Goal: Submit feedback/report problem: Ask a question

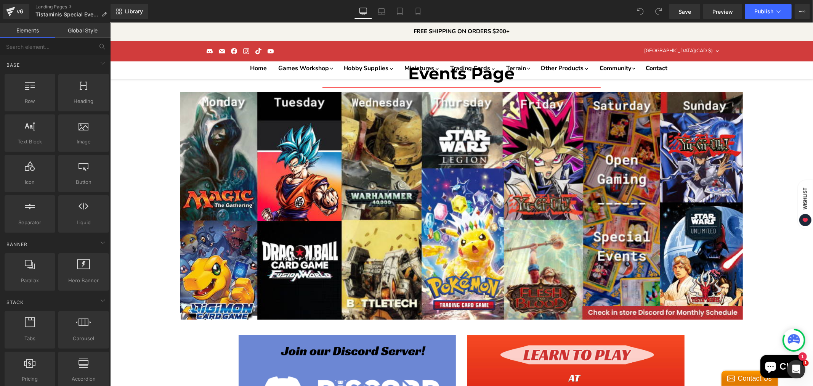
scroll to position [381, 0]
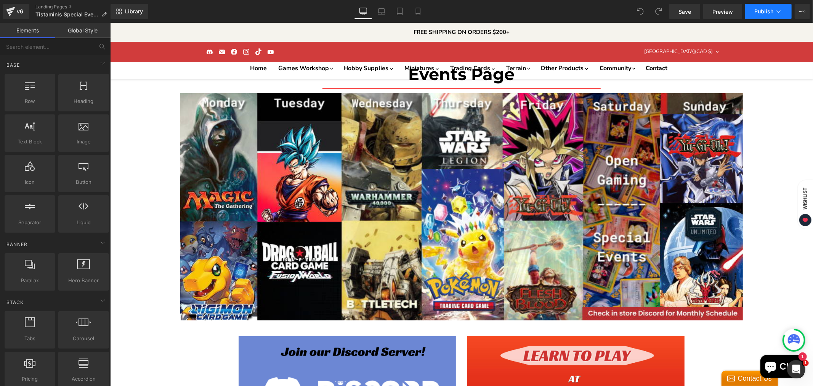
click at [766, 6] on button "Publish" at bounding box center [768, 11] width 46 height 15
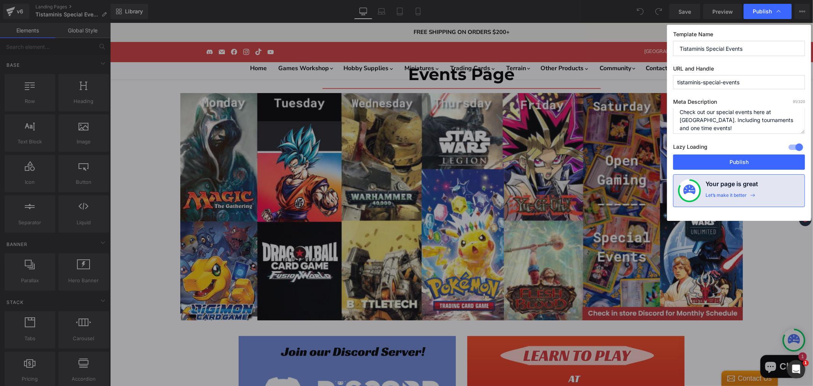
scroll to position [8, 0]
click at [733, 160] on button "Publish" at bounding box center [739, 161] width 132 height 15
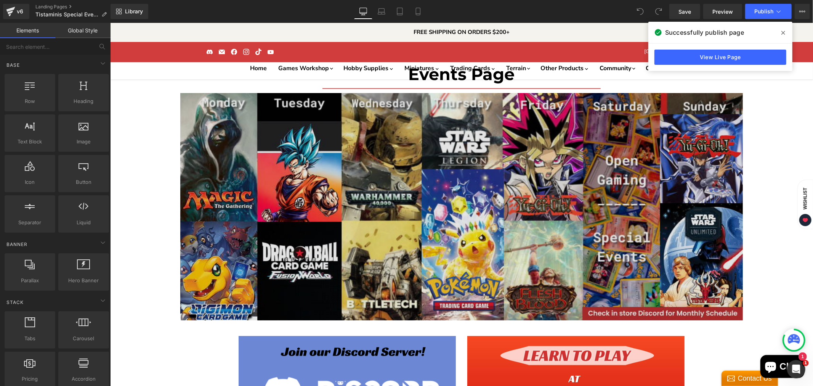
scroll to position [169, 0]
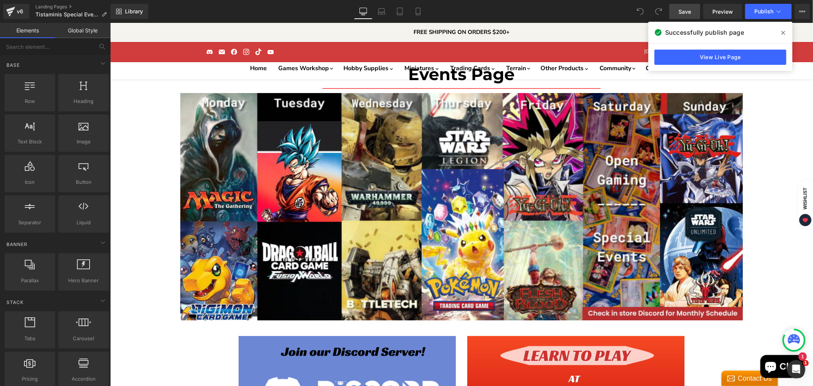
click at [685, 8] on span "Save" at bounding box center [684, 12] width 13 height 8
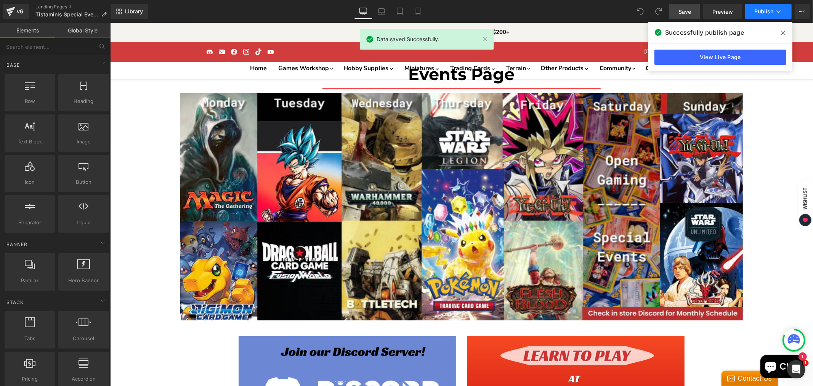
click at [764, 10] on span "Publish" at bounding box center [763, 11] width 19 height 6
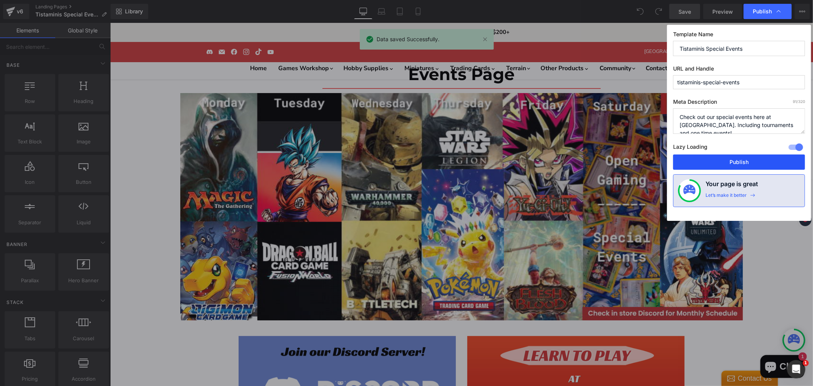
click at [718, 165] on button "Publish" at bounding box center [739, 161] width 132 height 15
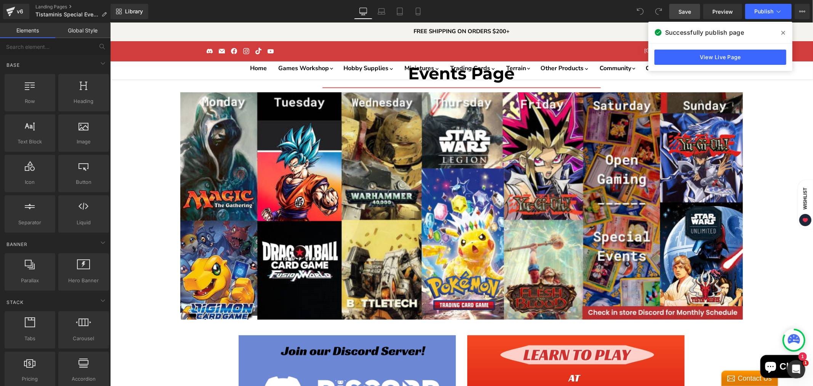
scroll to position [338, 0]
click at [786, 31] on span at bounding box center [783, 33] width 12 height 12
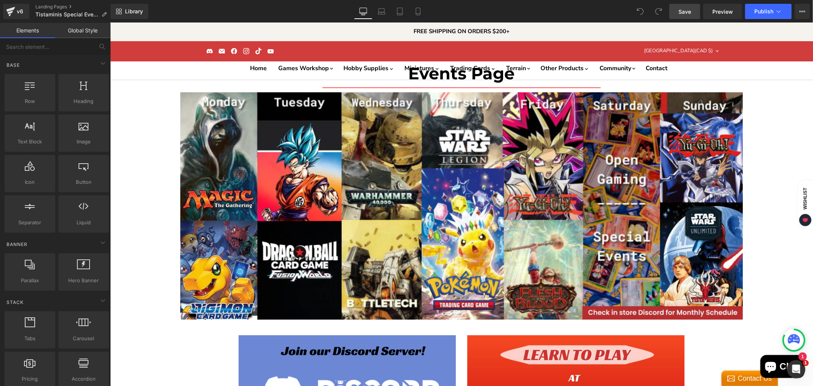
scroll to position [0, 0]
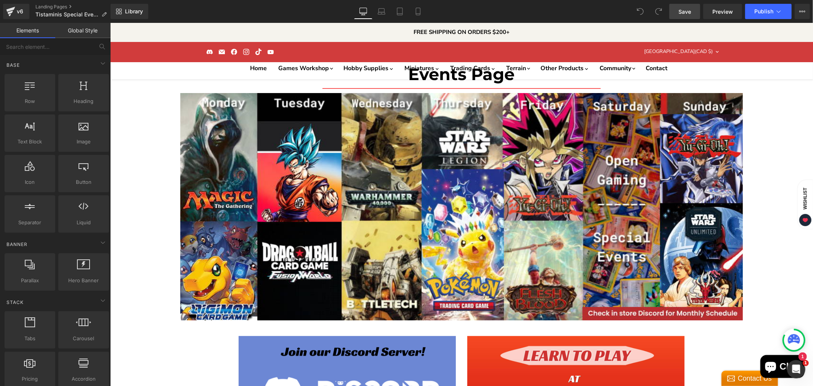
click at [674, 11] on link "Save" at bounding box center [684, 11] width 31 height 15
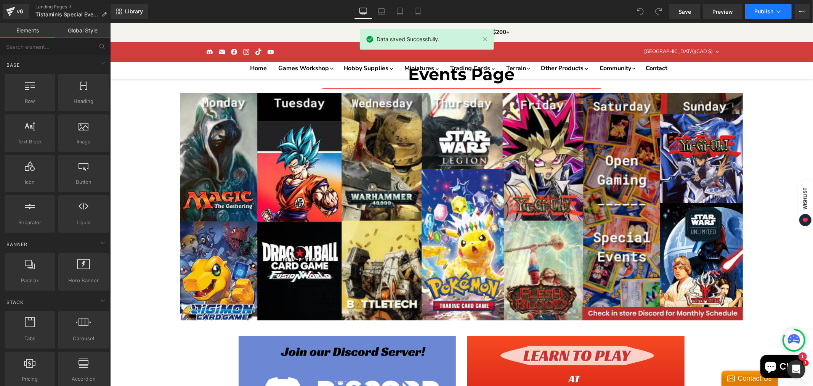
click at [759, 16] on button "Publish" at bounding box center [768, 11] width 46 height 15
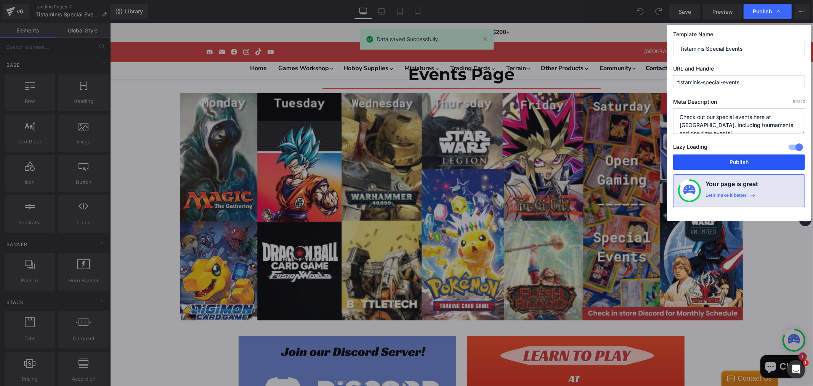
click at [741, 165] on button "Publish" at bounding box center [739, 161] width 132 height 15
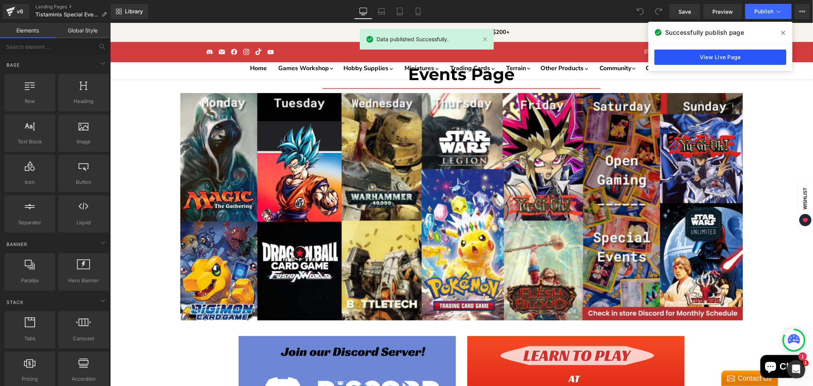
click at [764, 56] on link "View Live Page" at bounding box center [720, 57] width 132 height 15
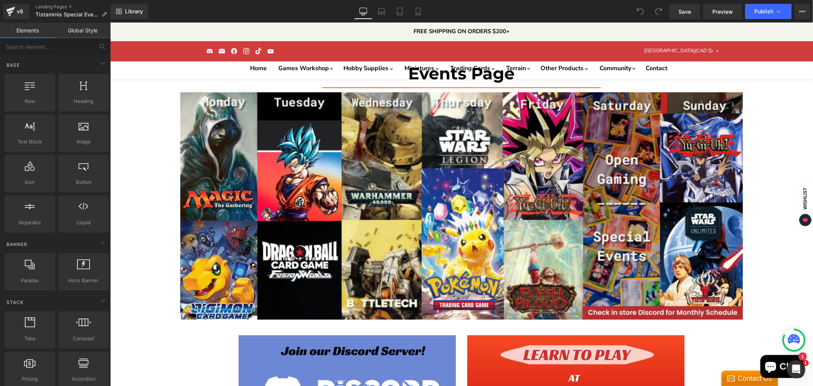
scroll to position [296, 0]
click at [801, 12] on icon at bounding box center [802, 11] width 6 height 6
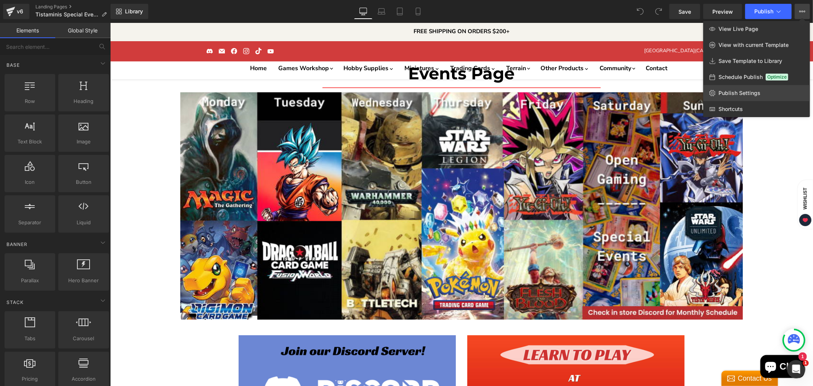
click at [744, 92] on span "Publish Settings" at bounding box center [739, 93] width 42 height 7
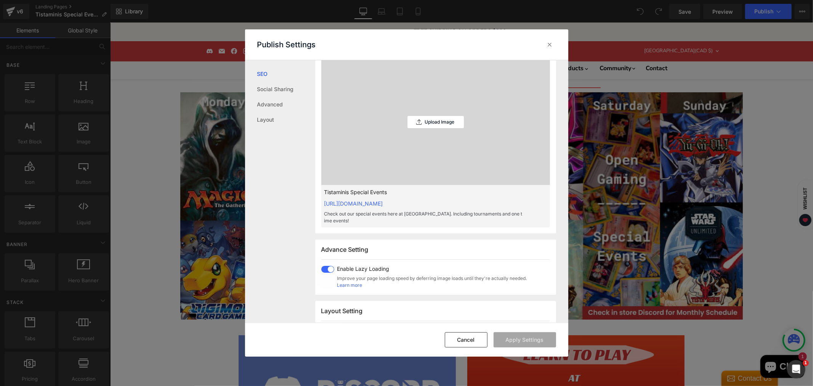
scroll to position [296, 0]
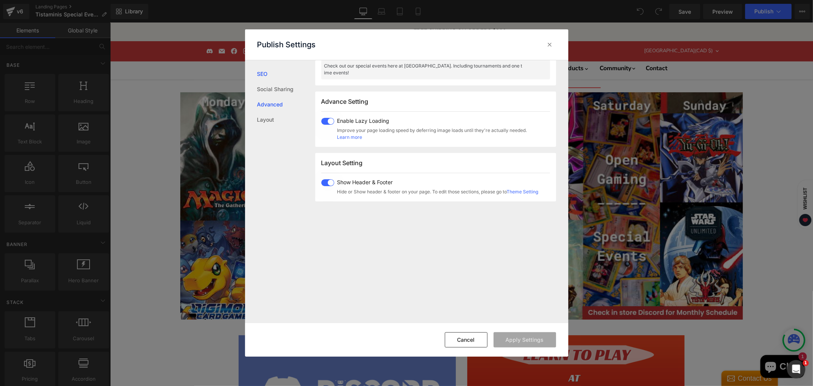
click at [266, 103] on link "Advanced" at bounding box center [286, 104] width 58 height 15
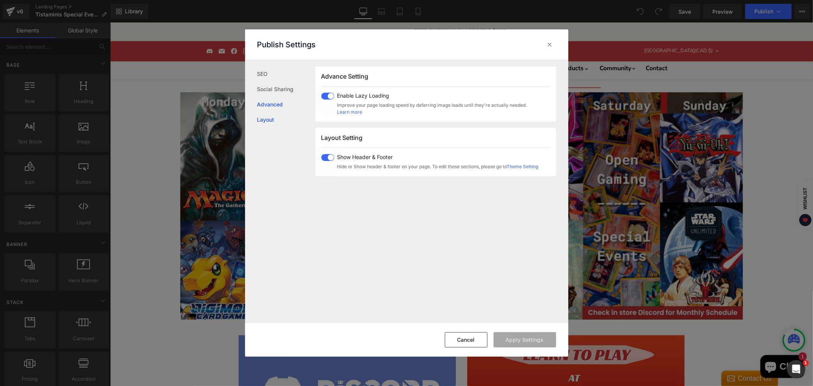
click at [275, 121] on link "Layout" at bounding box center [286, 119] width 58 height 15
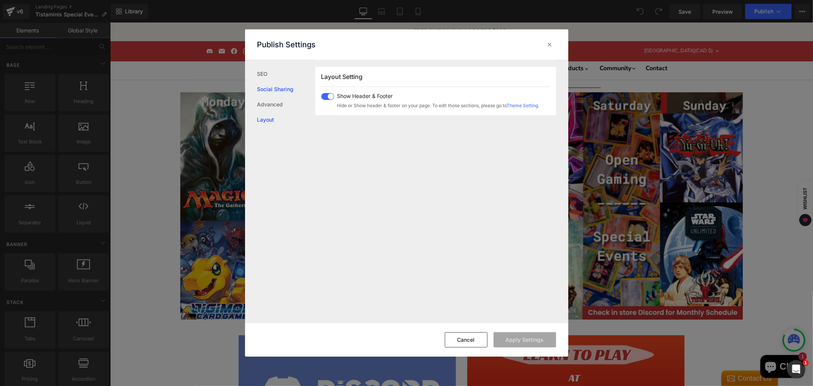
click at [273, 86] on link "Social Sharing" at bounding box center [286, 89] width 58 height 15
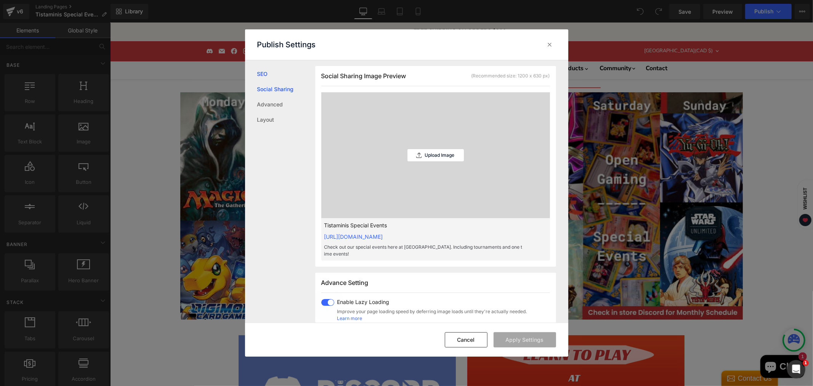
click at [267, 73] on link "SEO" at bounding box center [286, 73] width 58 height 15
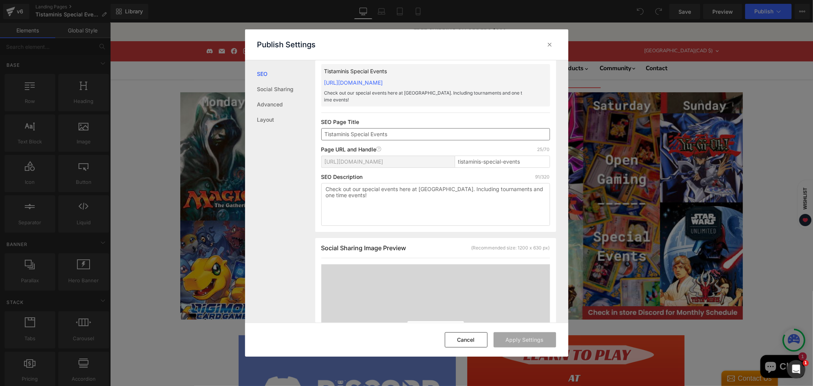
scroll to position [0, 0]
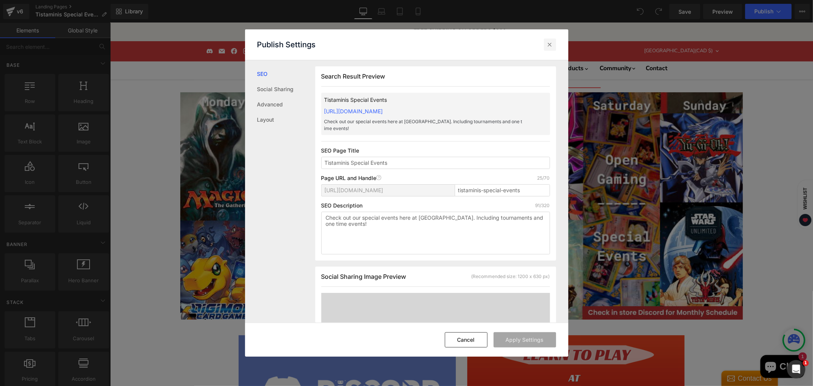
click at [546, 47] on icon at bounding box center [550, 45] width 8 height 8
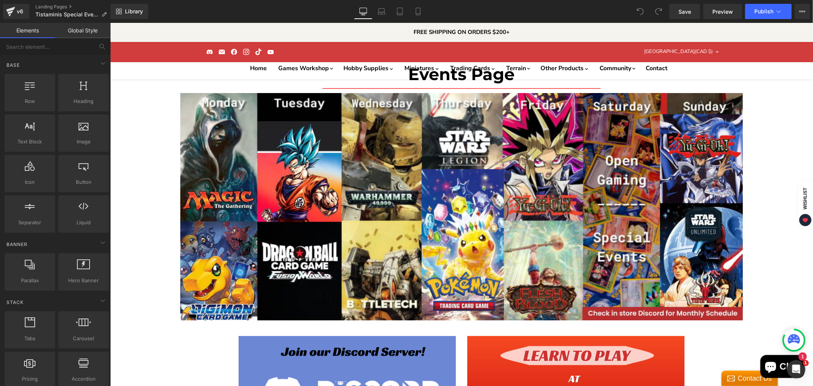
scroll to position [85, 0]
click at [21, 11] on div "v6" at bounding box center [20, 11] width 10 height 10
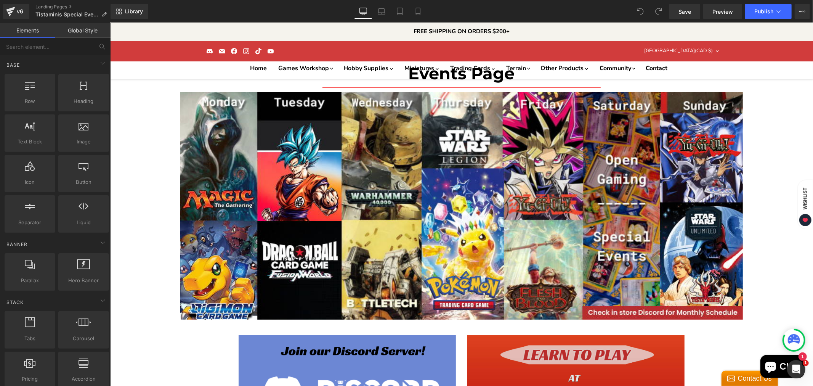
scroll to position [254, 0]
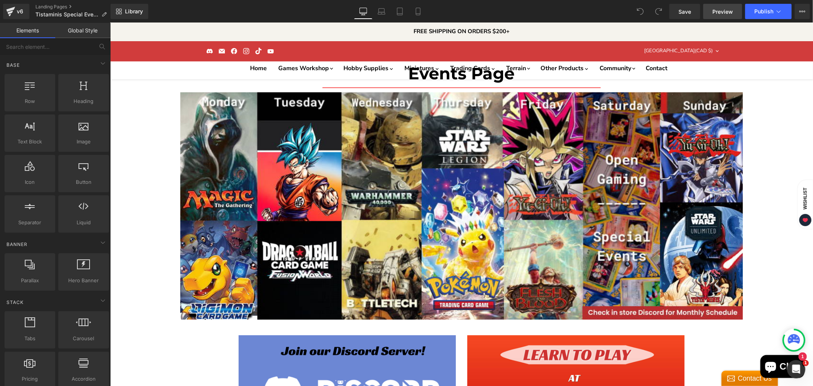
click at [716, 10] on span "Preview" at bounding box center [722, 12] width 21 height 8
click at [787, 6] on button "Publish" at bounding box center [768, 11] width 46 height 15
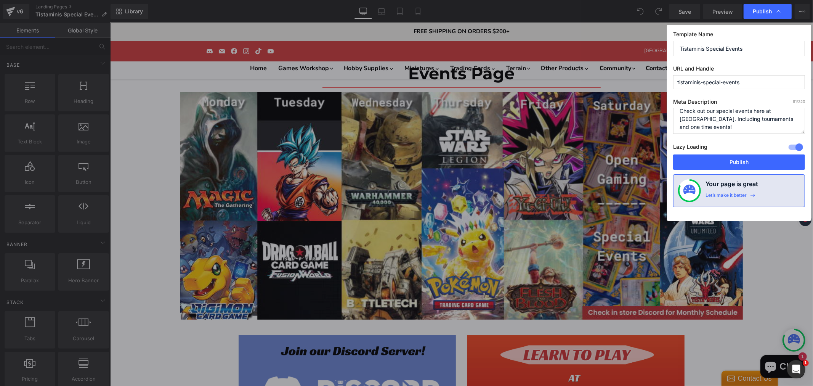
scroll to position [8, 0]
click at [726, 167] on button "Publish" at bounding box center [739, 161] width 132 height 15
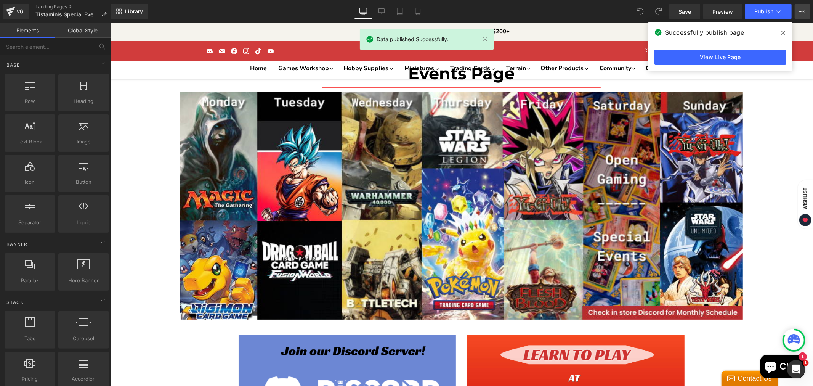
click at [806, 8] on button "View Live Page View with current Template Save Template to Library Schedule Pub…" at bounding box center [801, 11] width 15 height 15
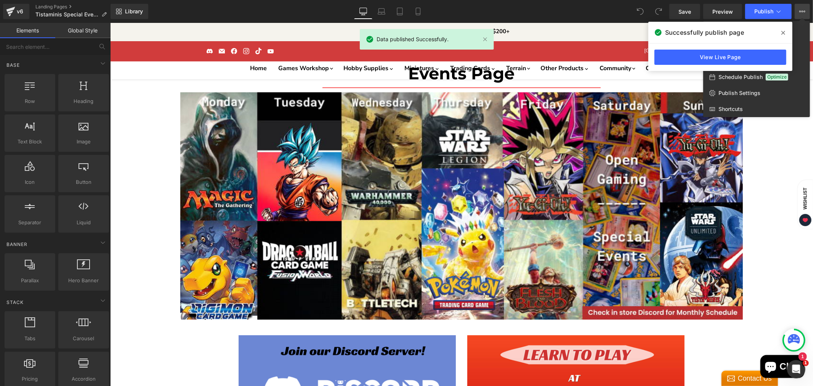
click at [780, 32] on span at bounding box center [783, 33] width 12 height 12
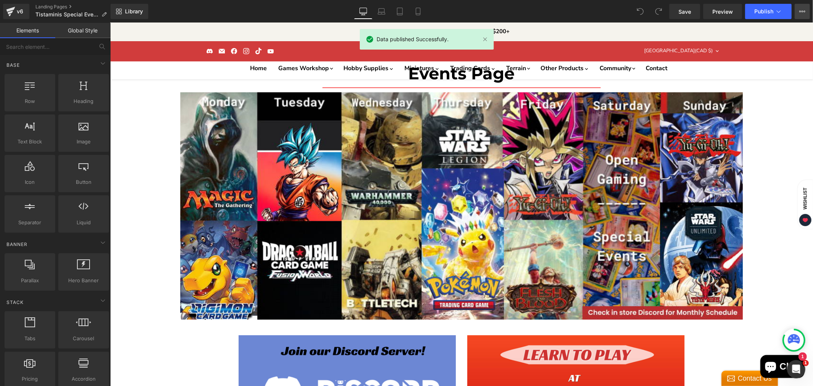
click at [801, 12] on icon at bounding box center [802, 11] width 6 height 6
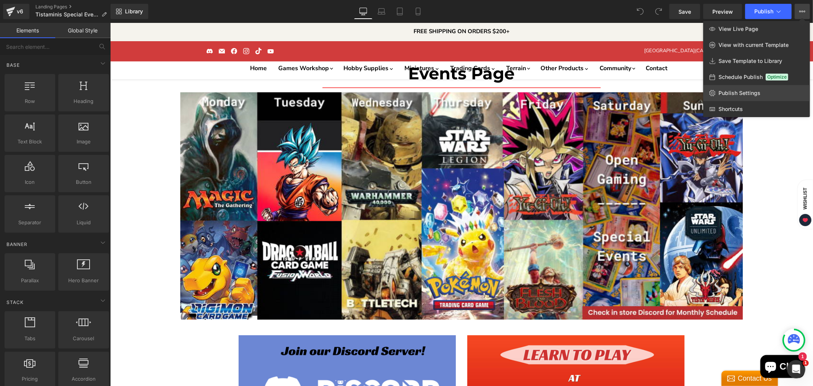
click at [747, 96] on span "Publish Settings" at bounding box center [739, 93] width 42 height 7
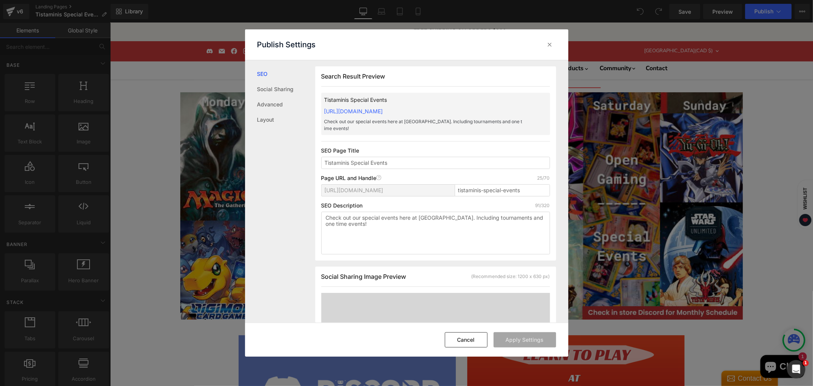
scroll to position [0, 0]
click at [276, 100] on link "Advanced" at bounding box center [286, 104] width 58 height 15
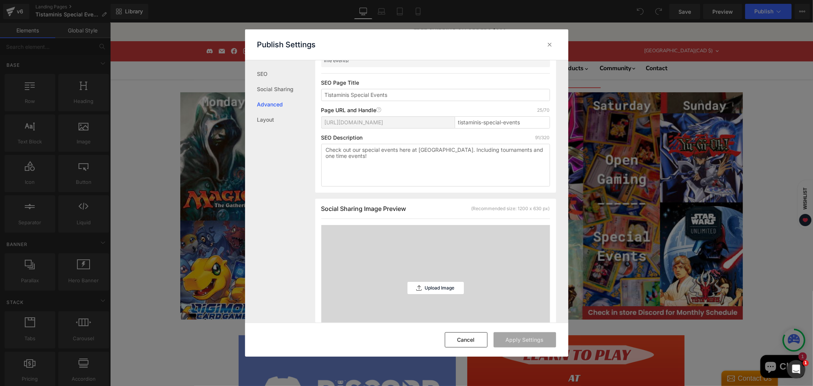
scroll to position [26, 0]
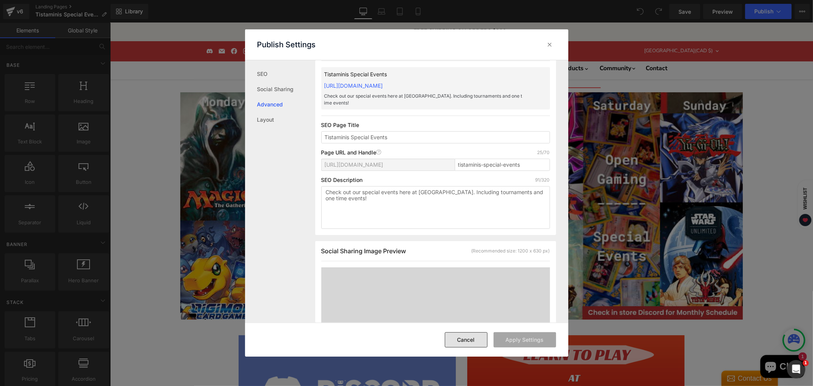
click at [454, 338] on button "Cancel" at bounding box center [466, 339] width 43 height 15
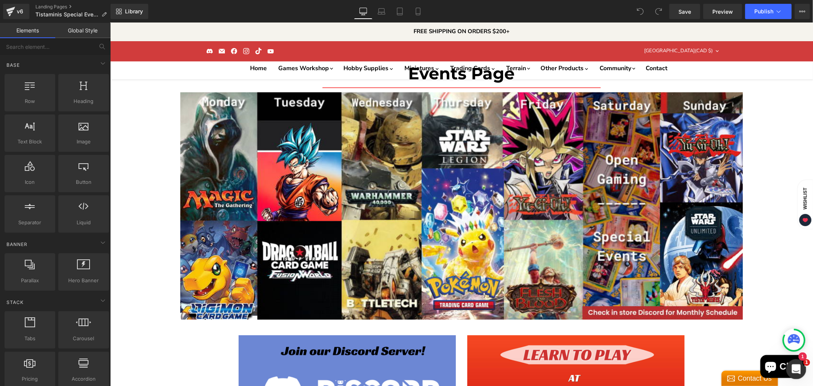
click at [794, 370] on icon "Open Intercom Messenger" at bounding box center [795, 368] width 13 height 13
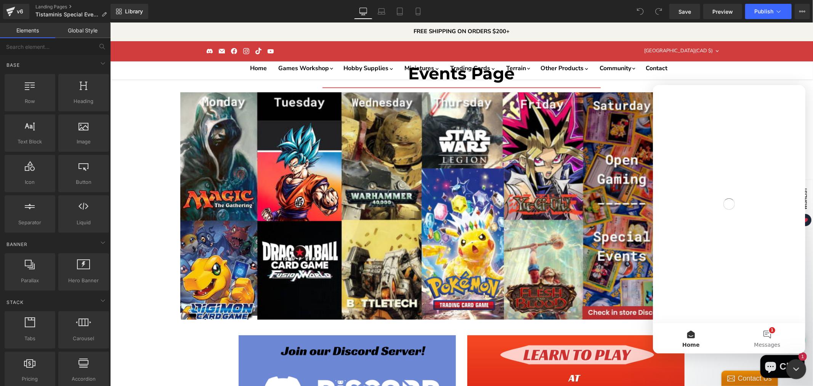
scroll to position [0, 0]
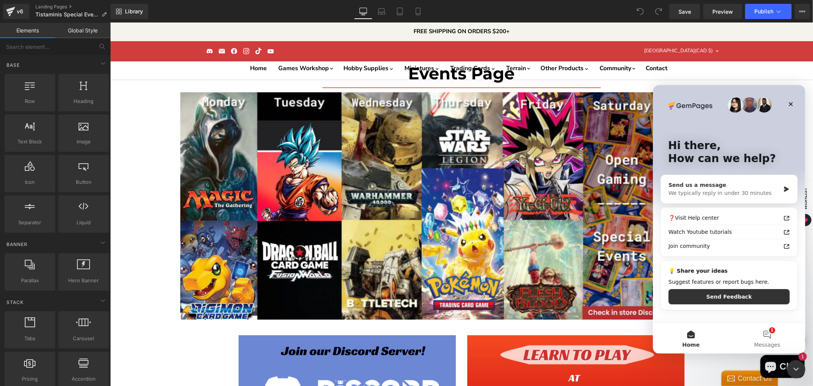
click at [725, 189] on div "We typically reply in under 30 minutes" at bounding box center [724, 193] width 112 height 8
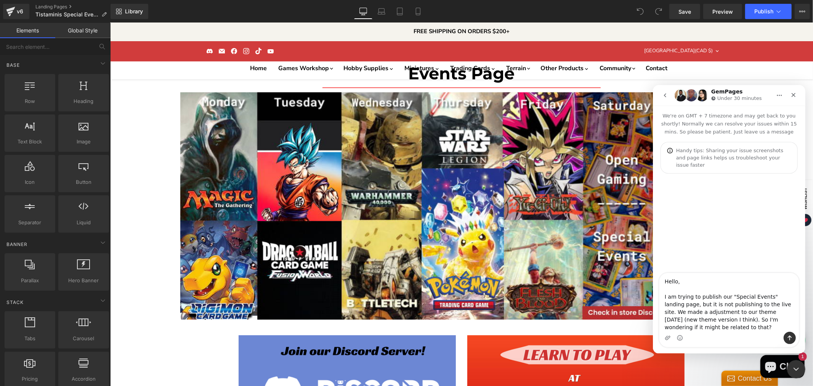
scroll to position [13, 0]
type textarea "Hello, I am trying to publish our "Special Events" landing page, but it is not …"
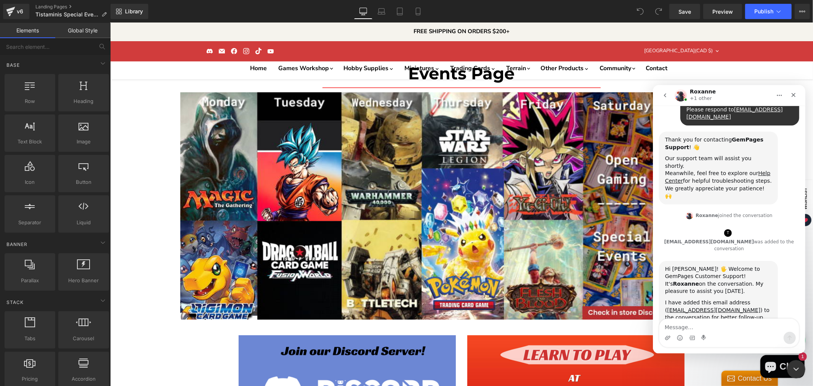
scroll to position [159, 0]
